Goal: Transaction & Acquisition: Purchase product/service

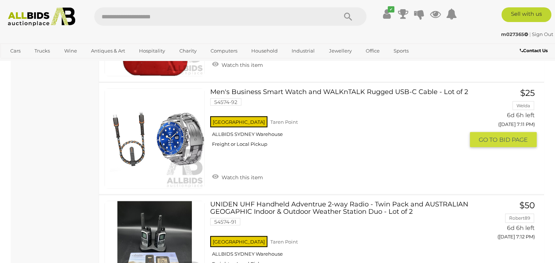
scroll to position [1320, 0]
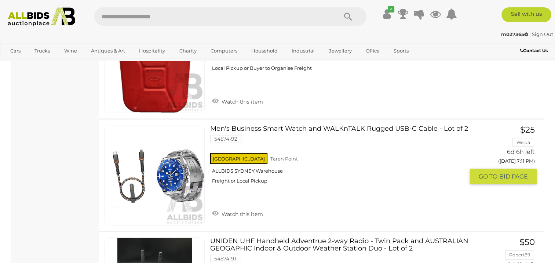
click at [169, 169] on link at bounding box center [155, 175] width 100 height 100
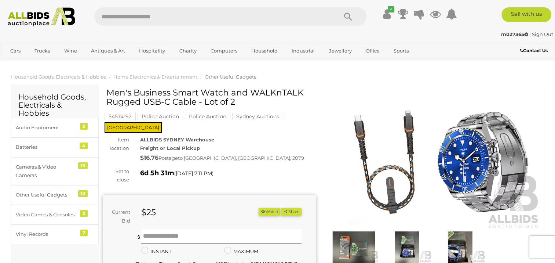
click at [472, 156] on img at bounding box center [433, 161] width 213 height 138
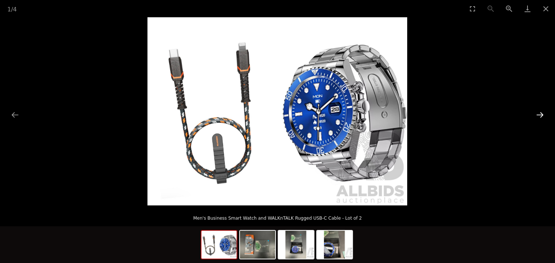
click at [540, 112] on button "Next slide" at bounding box center [539, 114] width 15 height 14
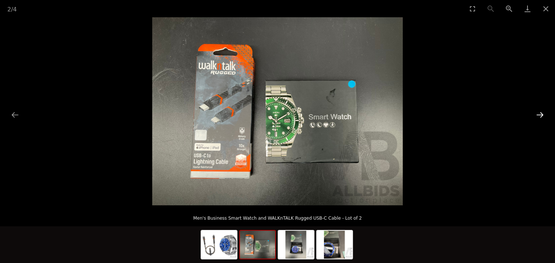
click at [540, 112] on button "Next slide" at bounding box center [539, 114] width 15 height 14
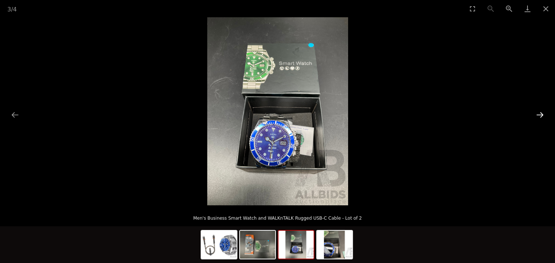
click at [540, 112] on button "Next slide" at bounding box center [539, 114] width 15 height 14
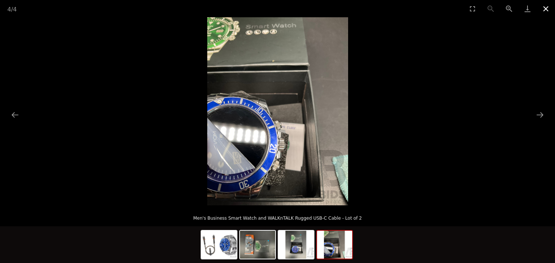
click at [547, 8] on button "Close gallery" at bounding box center [545, 8] width 18 height 17
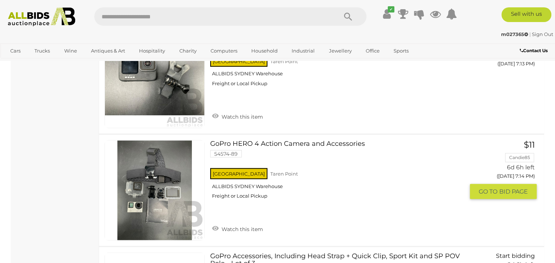
scroll to position [1577, 0]
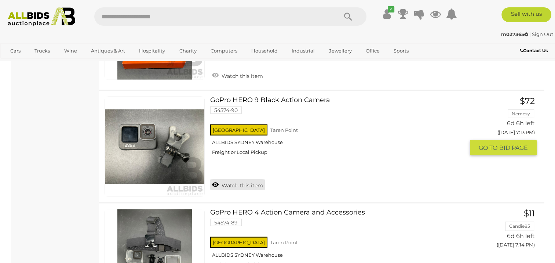
click at [220, 179] on link "Watch this item" at bounding box center [237, 184] width 55 height 11
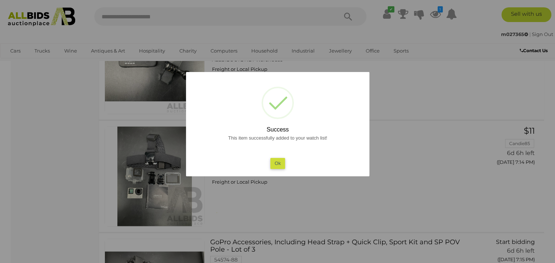
scroll to position [1651, 0]
click at [274, 162] on button "Ok" at bounding box center [277, 163] width 15 height 11
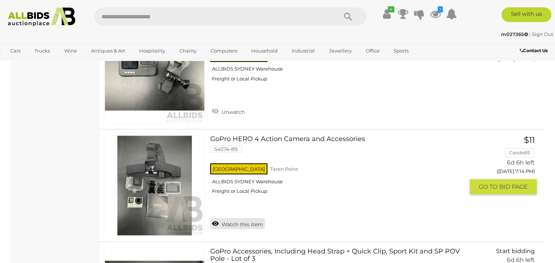
click at [223, 219] on link "Watch this item" at bounding box center [237, 223] width 55 height 11
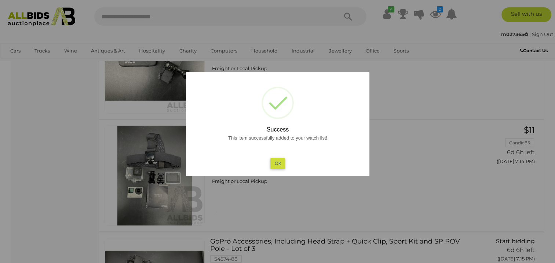
click at [275, 164] on button "Ok" at bounding box center [277, 163] width 15 height 11
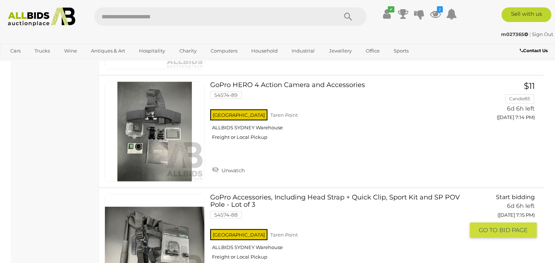
scroll to position [1797, 0]
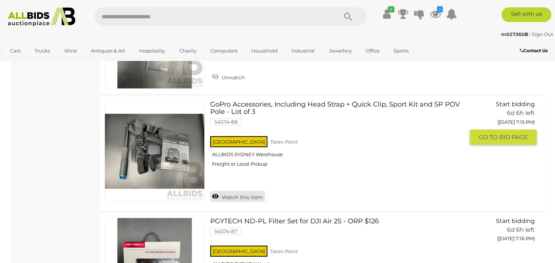
click at [226, 191] on link "Watch this item" at bounding box center [237, 196] width 55 height 11
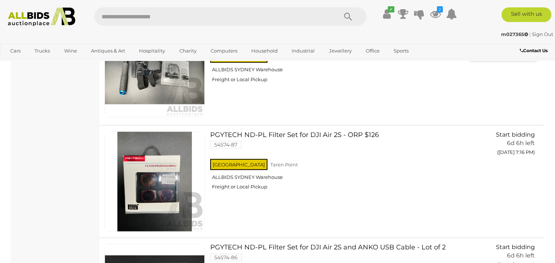
scroll to position [1907, 0]
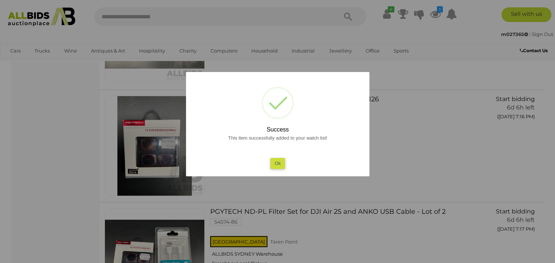
click at [276, 162] on button "Ok" at bounding box center [277, 163] width 15 height 11
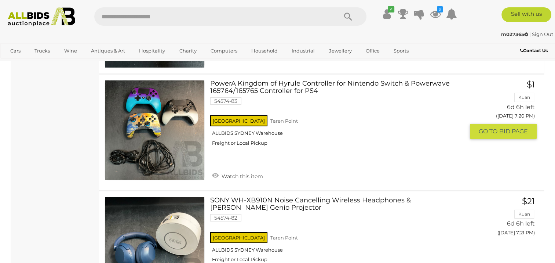
scroll to position [2494, 0]
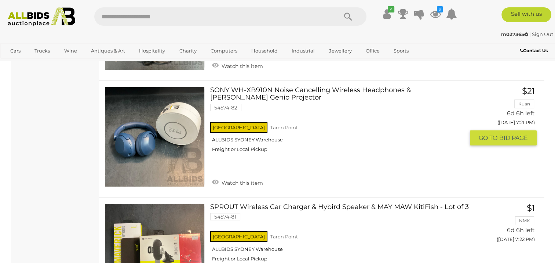
click at [175, 128] on link at bounding box center [155, 137] width 100 height 100
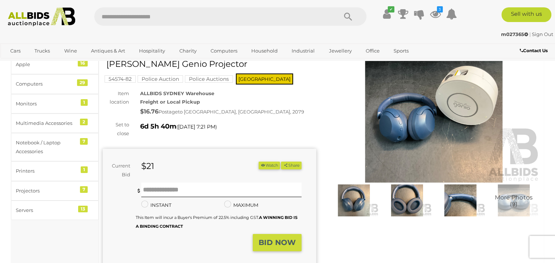
scroll to position [37, 0]
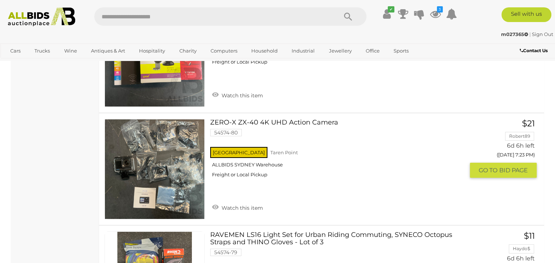
scroll to position [2711, 0]
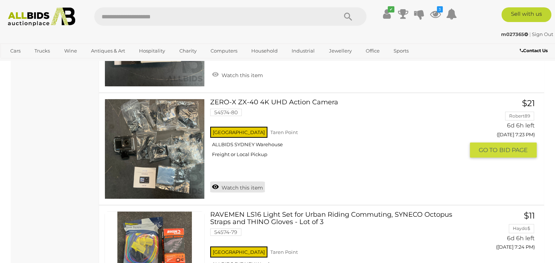
click at [220, 181] on link "Watch this item" at bounding box center [237, 186] width 55 height 11
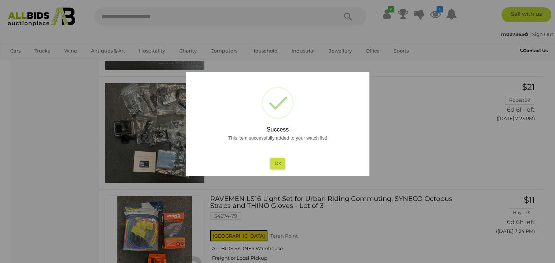
click at [275, 162] on button "Ok" at bounding box center [277, 163] width 15 height 11
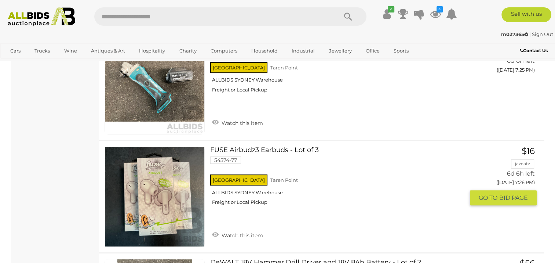
scroll to position [3041, 0]
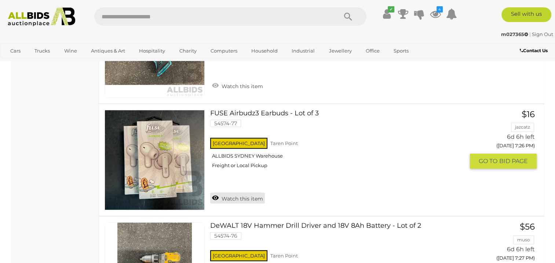
click at [235, 192] on link "Watch this item" at bounding box center [237, 197] width 55 height 11
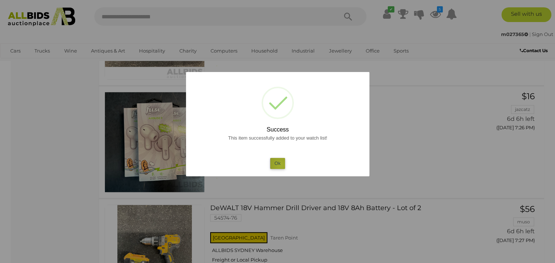
click at [280, 164] on button "Ok" at bounding box center [277, 163] width 15 height 11
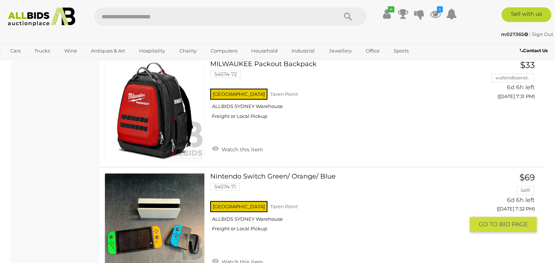
scroll to position [3701, 0]
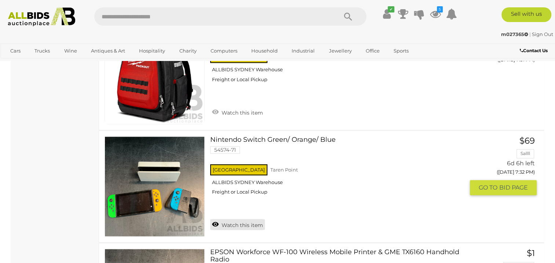
click at [237, 219] on link "Watch this item" at bounding box center [237, 224] width 55 height 11
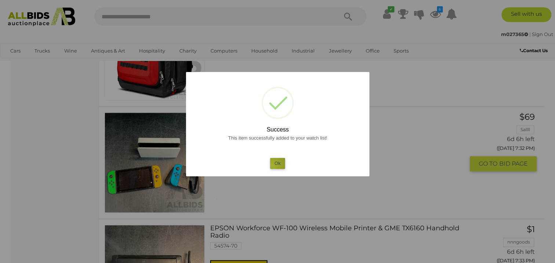
click at [272, 165] on button "Ok" at bounding box center [277, 163] width 15 height 11
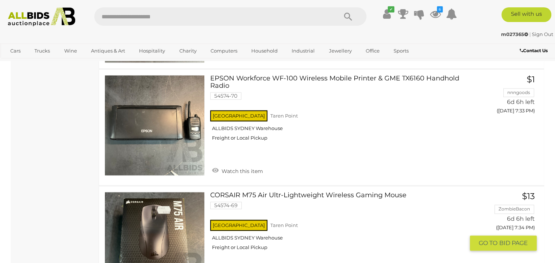
scroll to position [3921, 0]
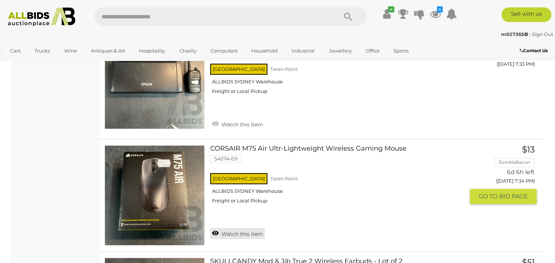
click at [246, 227] on link "Watch this item" at bounding box center [237, 232] width 55 height 11
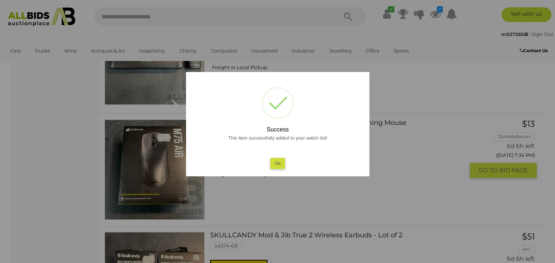
click at [277, 161] on button "Ok" at bounding box center [277, 163] width 15 height 11
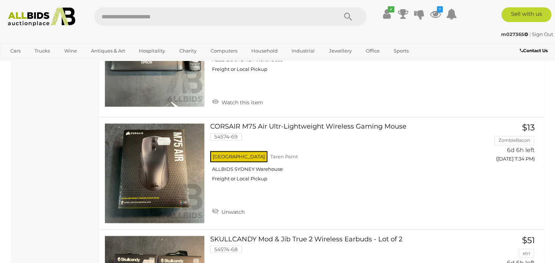
scroll to position [4031, 0]
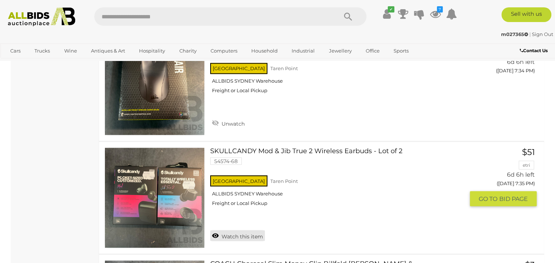
click at [242, 230] on link "Watch this item" at bounding box center [237, 235] width 55 height 11
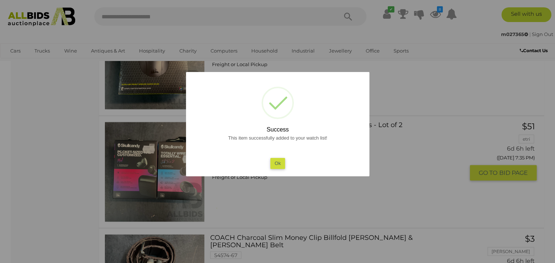
click at [279, 161] on button "Ok" at bounding box center [277, 163] width 15 height 11
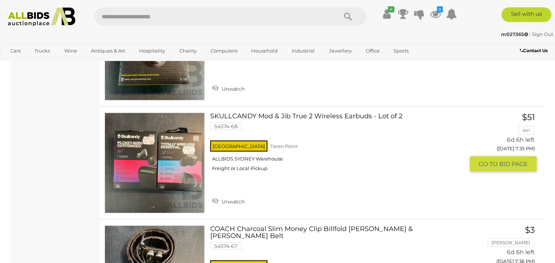
scroll to position [4178, 0]
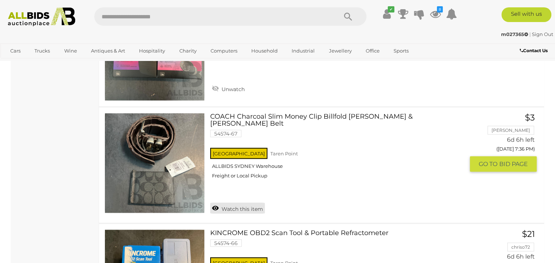
click at [241, 202] on link "Watch this item" at bounding box center [237, 207] width 55 height 11
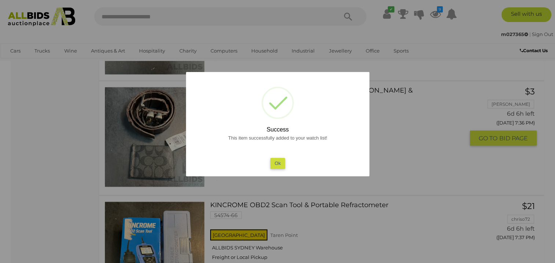
click at [277, 166] on button "Ok" at bounding box center [277, 163] width 15 height 11
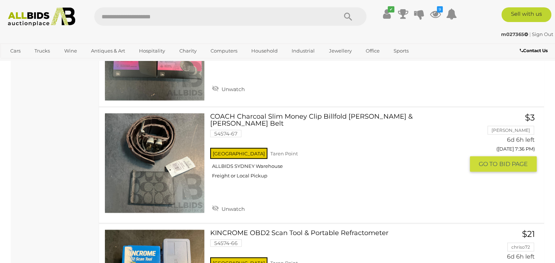
click at [188, 157] on link at bounding box center [155, 163] width 100 height 100
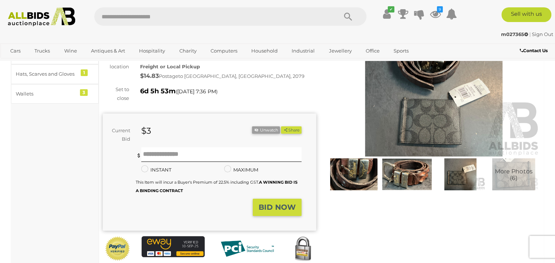
scroll to position [37, 0]
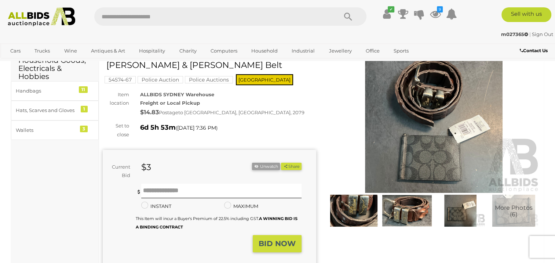
click at [401, 127] on img at bounding box center [433, 124] width 213 height 138
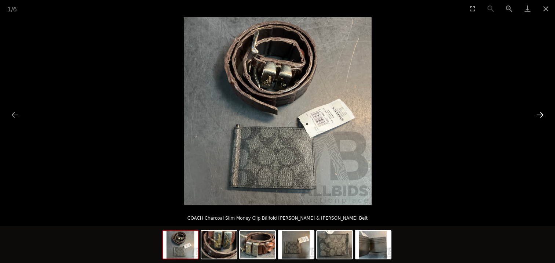
click at [538, 115] on button "Next slide" at bounding box center [539, 114] width 15 height 14
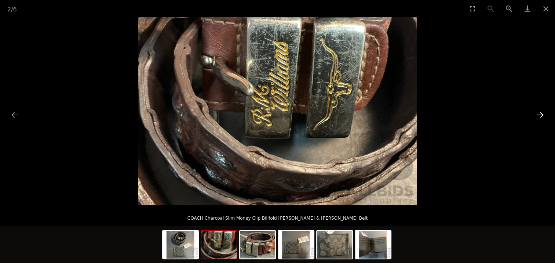
click at [538, 115] on button "Next slide" at bounding box center [539, 114] width 15 height 14
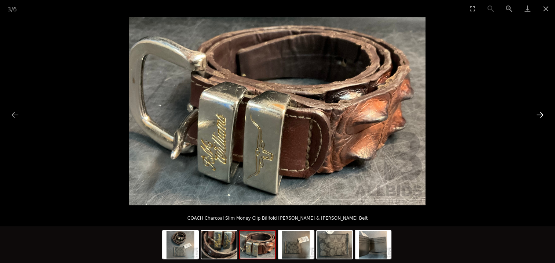
click at [538, 115] on button "Next slide" at bounding box center [539, 114] width 15 height 14
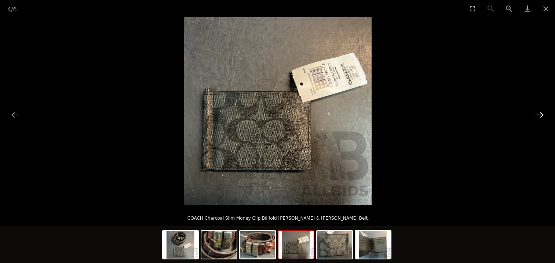
click at [538, 115] on button "Next slide" at bounding box center [539, 114] width 15 height 14
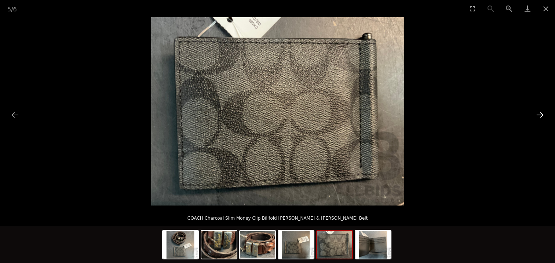
click at [538, 115] on button "Next slide" at bounding box center [539, 114] width 15 height 14
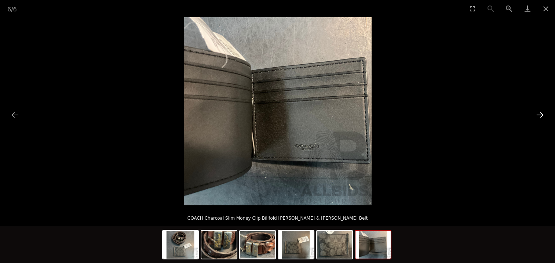
click at [538, 115] on button "Next slide" at bounding box center [539, 114] width 15 height 14
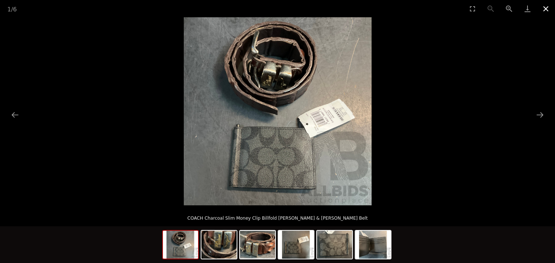
click at [544, 9] on button "Close gallery" at bounding box center [545, 8] width 18 height 17
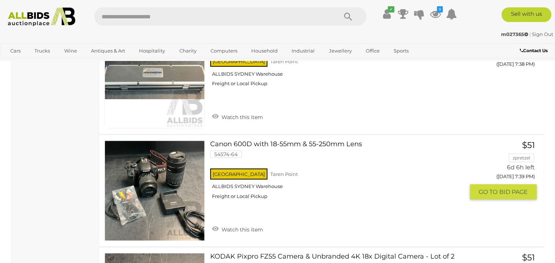
scroll to position [4528, 0]
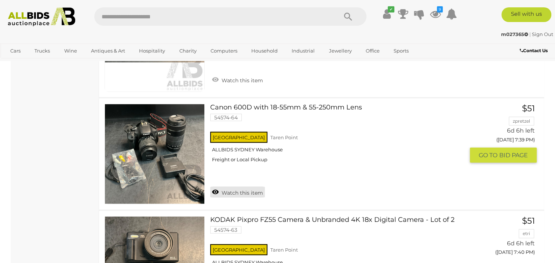
click at [214, 186] on link "Watch this item" at bounding box center [237, 191] width 55 height 11
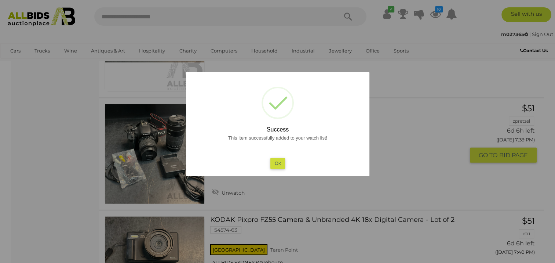
click at [278, 164] on button "Ok" at bounding box center [277, 163] width 15 height 11
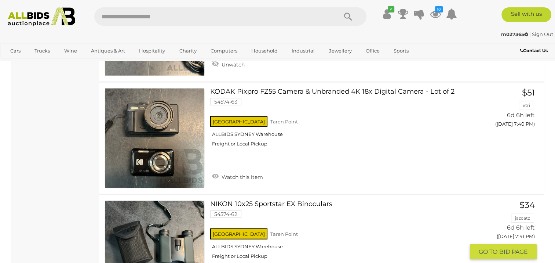
scroll to position [4674, 0]
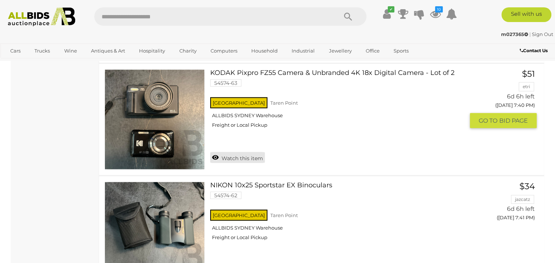
click at [223, 152] on link "Watch this item" at bounding box center [237, 157] width 55 height 11
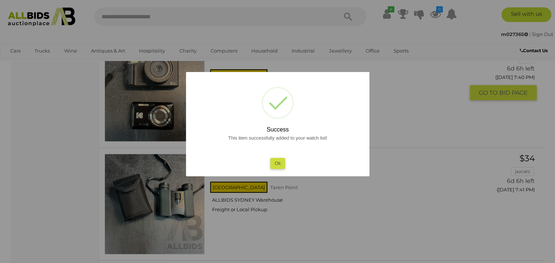
click at [284, 167] on button "Ok" at bounding box center [277, 163] width 15 height 11
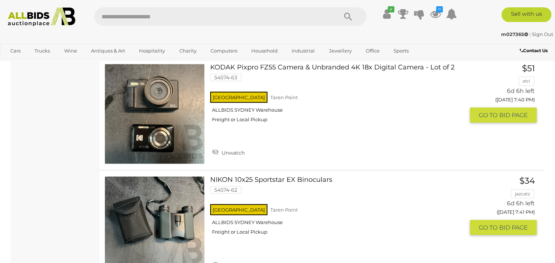
scroll to position [4748, 0]
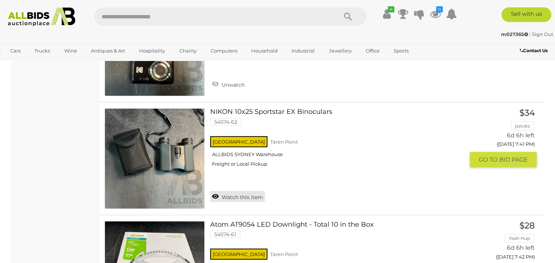
click at [220, 191] on link "Watch this item" at bounding box center [237, 196] width 55 height 11
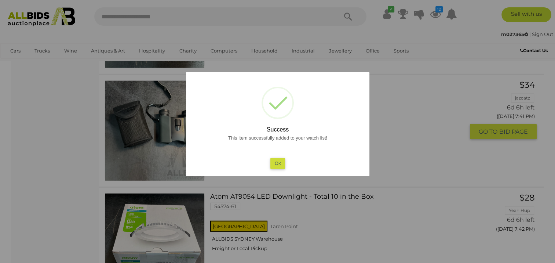
click at [283, 163] on button "Ok" at bounding box center [277, 163] width 15 height 11
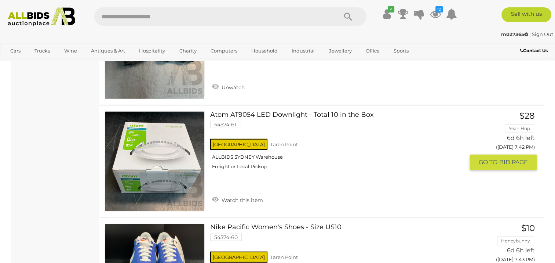
scroll to position [4858, 0]
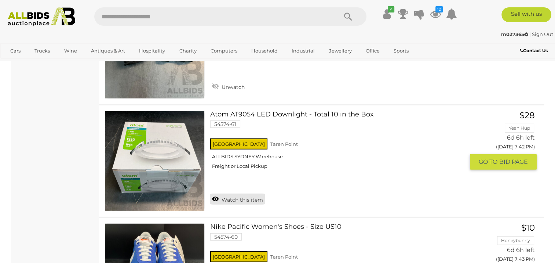
click at [231, 193] on link "Watch this item" at bounding box center [237, 198] width 55 height 11
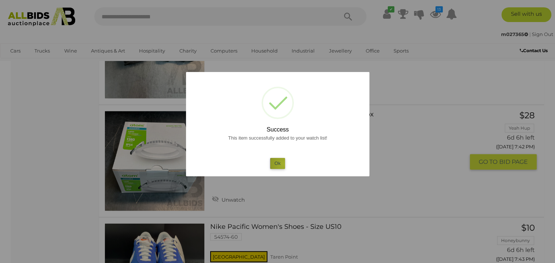
click at [283, 164] on button "Ok" at bounding box center [277, 163] width 15 height 11
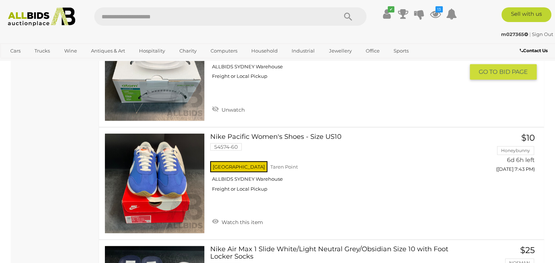
scroll to position [4968, 0]
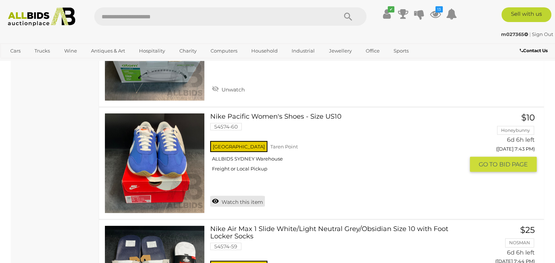
click at [227, 195] on link "Watch this item" at bounding box center [237, 200] width 55 height 11
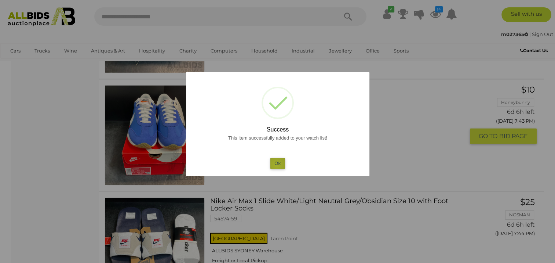
click at [276, 164] on button "Ok" at bounding box center [277, 163] width 15 height 11
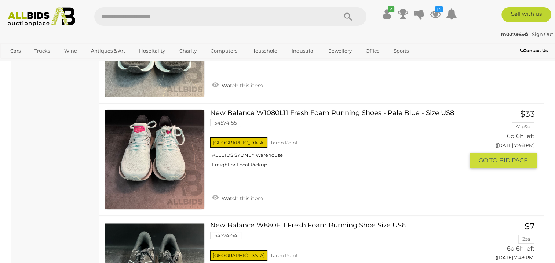
scroll to position [5518, 0]
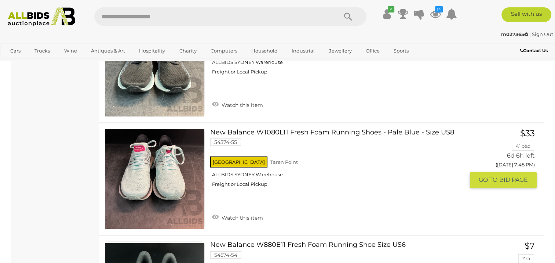
click at [320, 129] on link "New Balance W1080L11 Fresh Foam Running Shoes - Pale Blue - Size US8 54574-55 N…" at bounding box center [340, 161] width 249 height 64
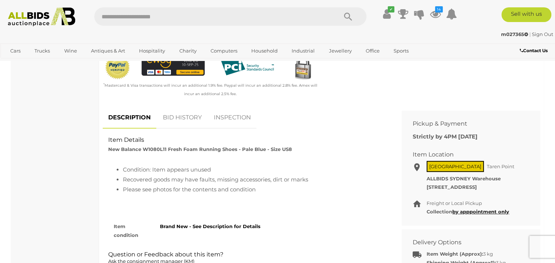
scroll to position [257, 0]
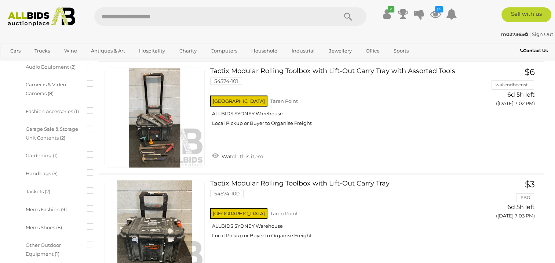
scroll to position [5583, 0]
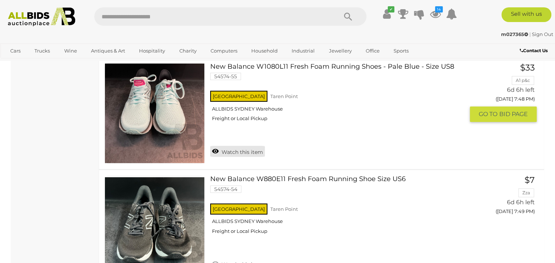
click at [226, 146] on link "Watch this item" at bounding box center [237, 151] width 55 height 11
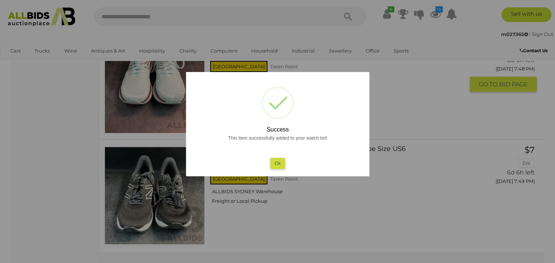
click at [274, 166] on button "Ok" at bounding box center [277, 163] width 15 height 11
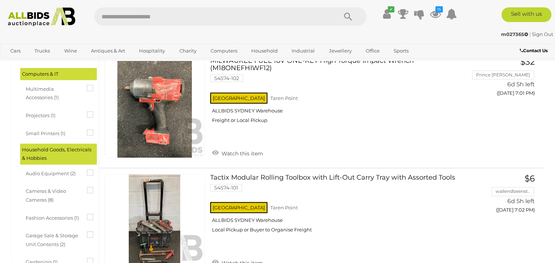
scroll to position [0, 0]
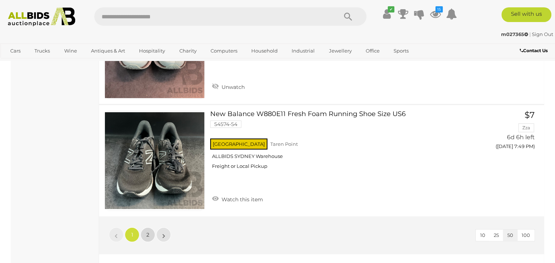
click at [147, 231] on span "2" at bounding box center [147, 234] width 3 height 7
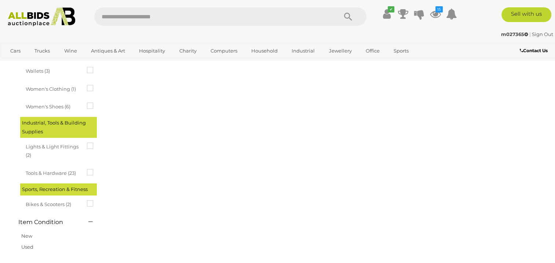
scroll to position [113, 0]
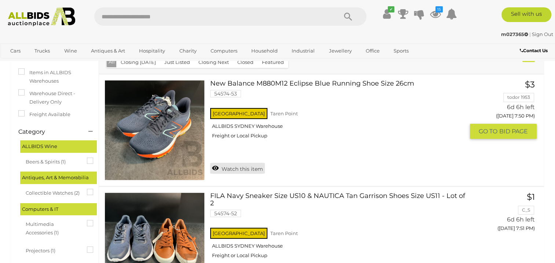
click at [216, 169] on link "Watch this item" at bounding box center [237, 167] width 55 height 11
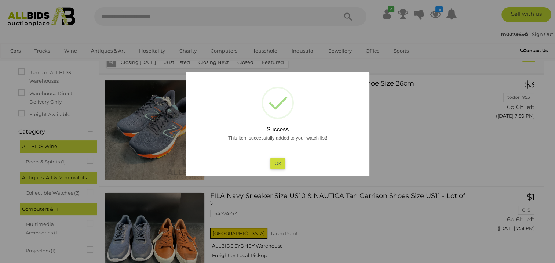
click at [282, 161] on button "Ok" at bounding box center [277, 163] width 15 height 11
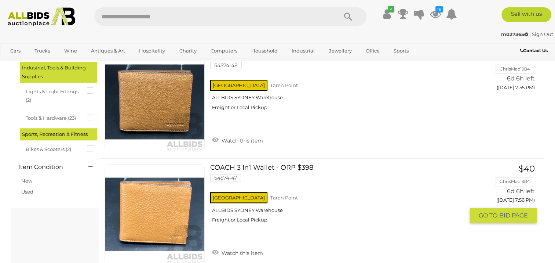
scroll to position [663, 0]
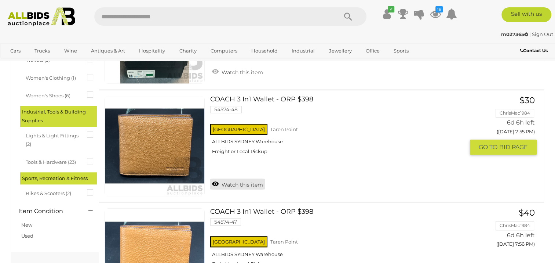
click at [235, 179] on link "Watch this item" at bounding box center [237, 183] width 55 height 11
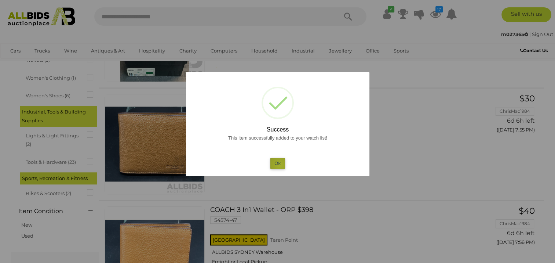
click at [279, 165] on button "Ok" at bounding box center [277, 163] width 15 height 11
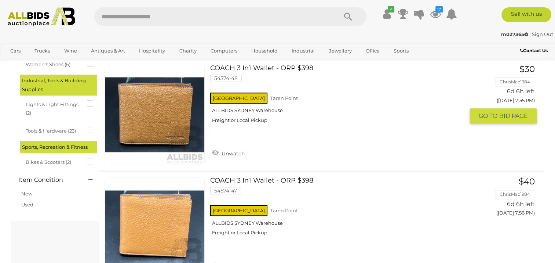
scroll to position [736, 0]
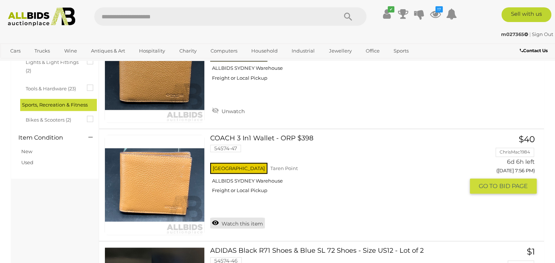
click at [242, 217] on link "Watch this item" at bounding box center [237, 222] width 55 height 11
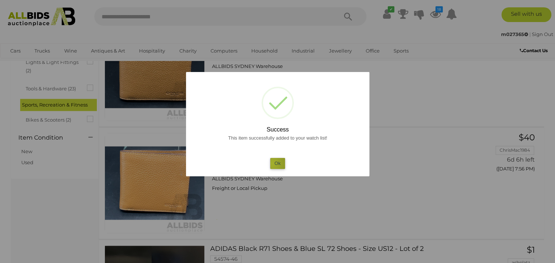
click at [272, 163] on button "Ok" at bounding box center [277, 163] width 15 height 11
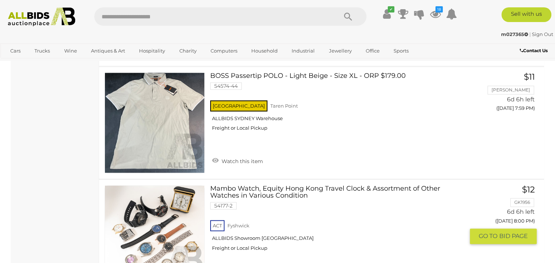
scroll to position [1103, 0]
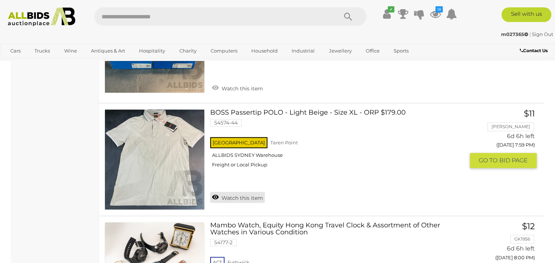
click at [232, 191] on link "Watch this item" at bounding box center [237, 196] width 55 height 11
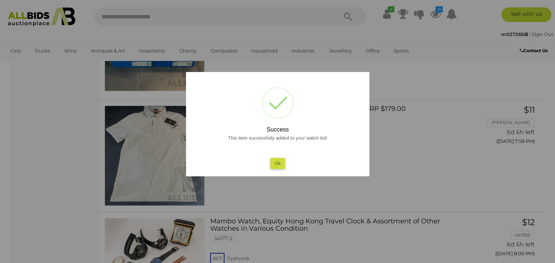
click at [279, 158] on button "Ok" at bounding box center [277, 163] width 15 height 11
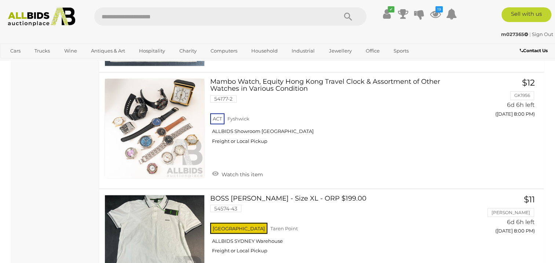
scroll to position [1359, 0]
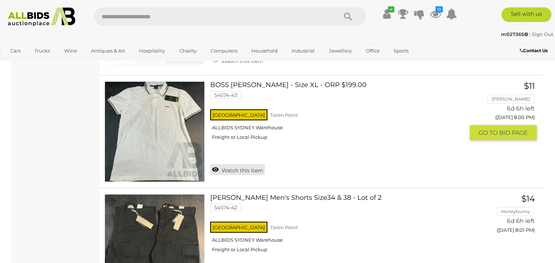
click at [253, 164] on link "Watch this item" at bounding box center [237, 169] width 55 height 11
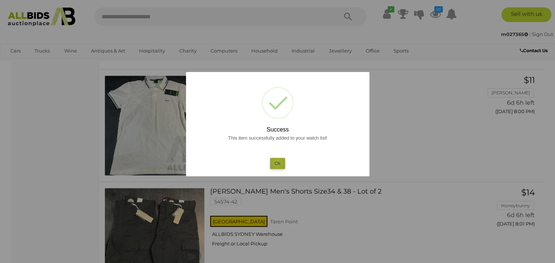
click at [277, 162] on button "Ok" at bounding box center [277, 163] width 15 height 11
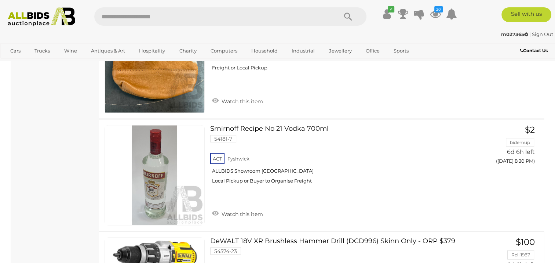
scroll to position [4036, 0]
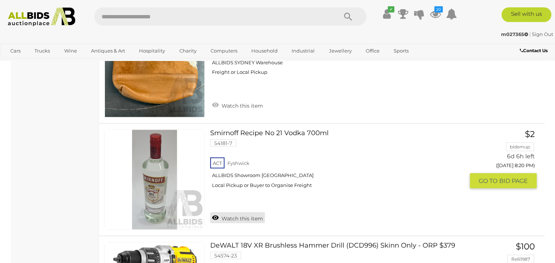
click at [232, 212] on link "Watch this item" at bounding box center [237, 217] width 55 height 11
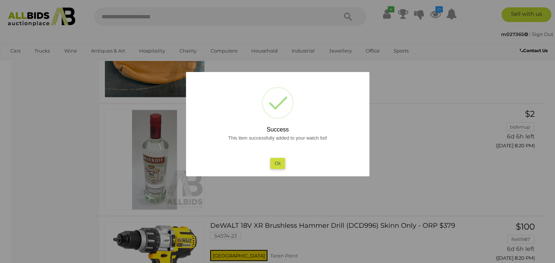
click at [280, 164] on button "Ok" at bounding box center [277, 163] width 15 height 11
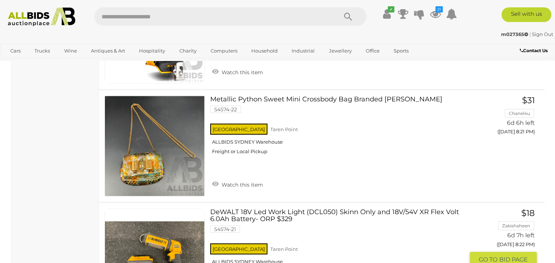
scroll to position [4293, 0]
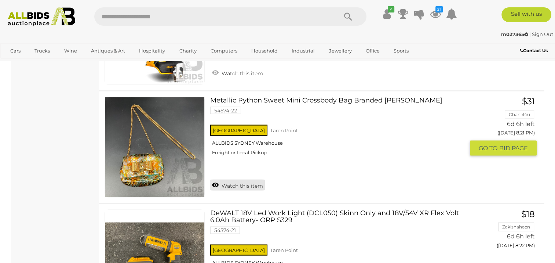
click at [255, 179] on link "Watch this item" at bounding box center [237, 184] width 55 height 11
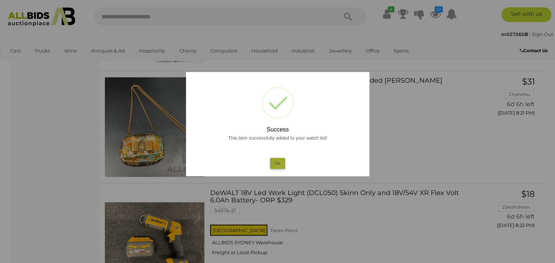
click at [279, 163] on button "Ok" at bounding box center [277, 163] width 15 height 11
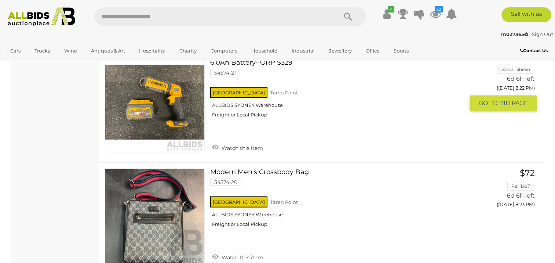
scroll to position [4513, 0]
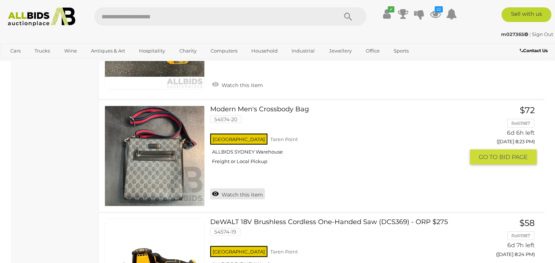
click at [242, 188] on link "Watch this item" at bounding box center [237, 193] width 55 height 11
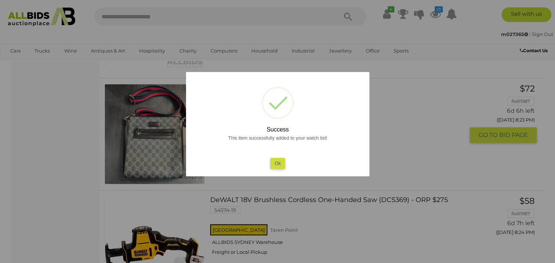
click at [275, 161] on button "Ok" at bounding box center [277, 163] width 15 height 11
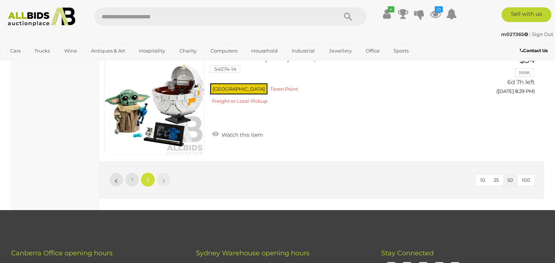
scroll to position [5246, 0]
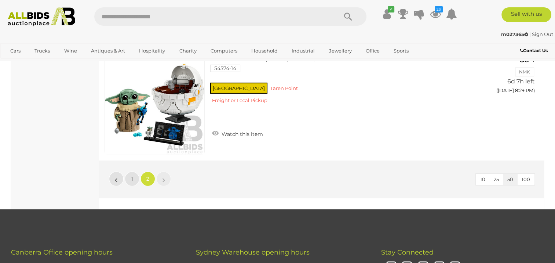
click at [179, 16] on input "text" at bounding box center [212, 16] width 236 height 18
type input "***"
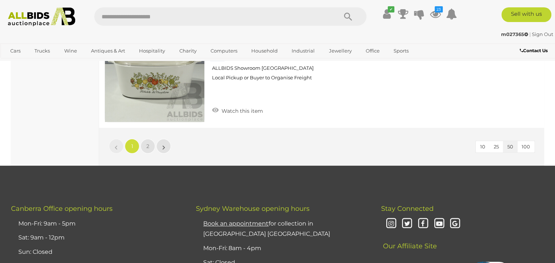
scroll to position [5689, 0]
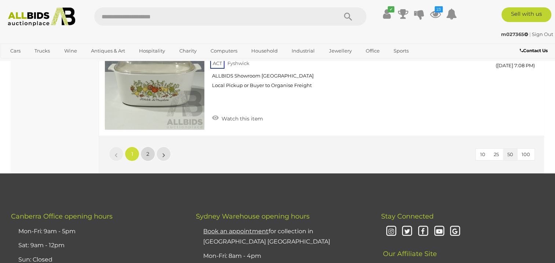
click at [149, 146] on link "2" at bounding box center [147, 153] width 15 height 15
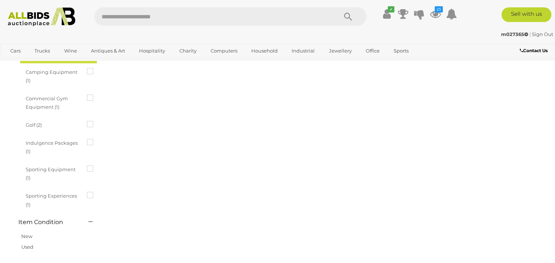
scroll to position [0, 0]
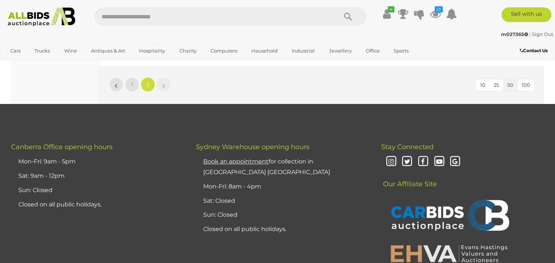
scroll to position [5549, 0]
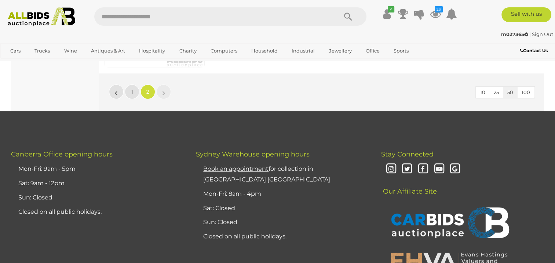
click at [233, 17] on input "text" at bounding box center [212, 16] width 236 height 18
type input "*****"
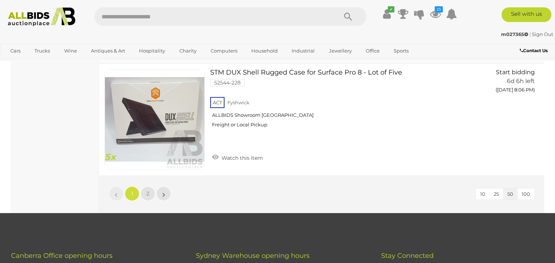
scroll to position [5813, 0]
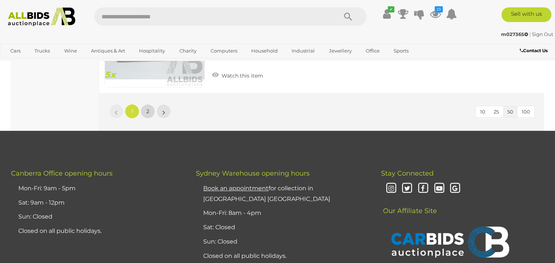
click at [150, 104] on link "2" at bounding box center [147, 111] width 15 height 15
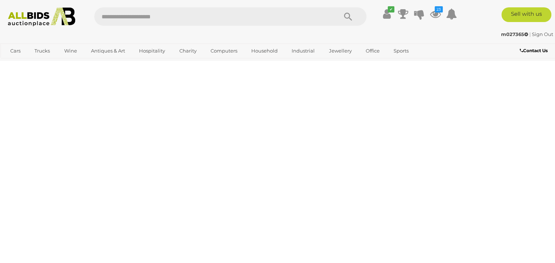
scroll to position [0, 0]
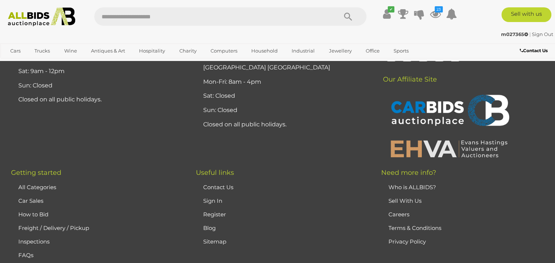
scroll to position [1682, 0]
